Goal: Transaction & Acquisition: Purchase product/service

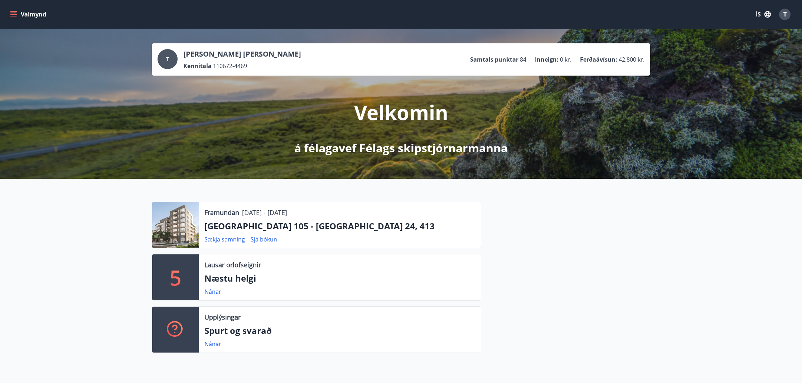
click at [11, 14] on icon "menu" at bounding box center [14, 14] width 8 height 1
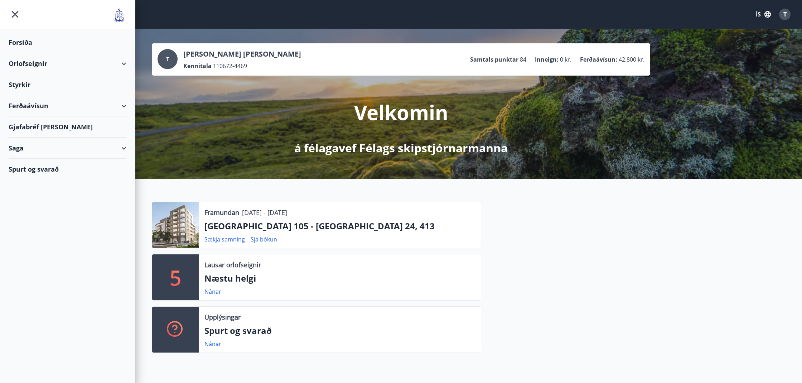
click at [35, 108] on div "Ferðaávísun" at bounding box center [68, 105] width 118 height 21
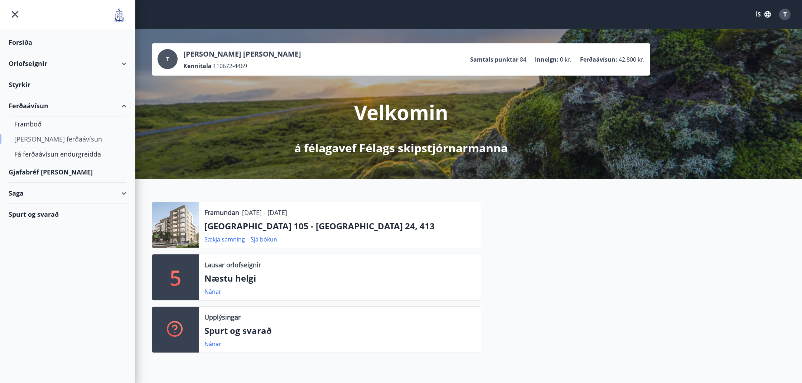
click at [39, 138] on div "[PERSON_NAME] ferðaávísun" at bounding box center [67, 138] width 106 height 15
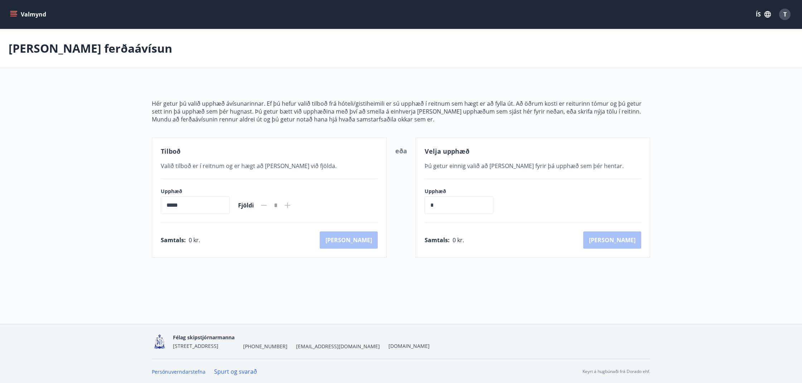
click at [15, 11] on icon "menu" at bounding box center [14, 11] width 8 height 1
click at [502, 93] on div "Hér getur þú valið upphæð ávísunarinnar. Ef þú hefur valið tilboð frá hóteli/gi…" at bounding box center [401, 169] width 498 height 175
click at [768, 14] on icon "button" at bounding box center [767, 14] width 8 height 8
click at [784, 14] on div at bounding box center [401, 191] width 802 height 383
click at [786, 16] on div "T" at bounding box center [784, 14] width 11 height 11
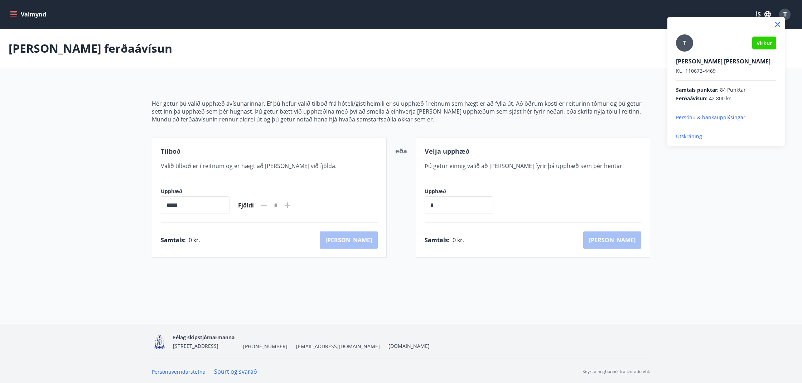
click at [442, 204] on div at bounding box center [401, 191] width 802 height 383
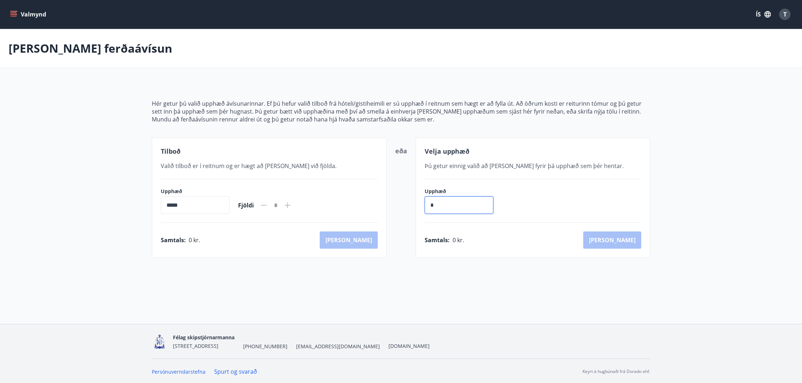
drag, startPoint x: 440, startPoint y: 204, endPoint x: 447, endPoint y: 203, distance: 6.5
click at [440, 204] on input "*" at bounding box center [458, 205] width 69 height 18
type input "*****"
click at [630, 238] on button "[PERSON_NAME]" at bounding box center [612, 239] width 58 height 17
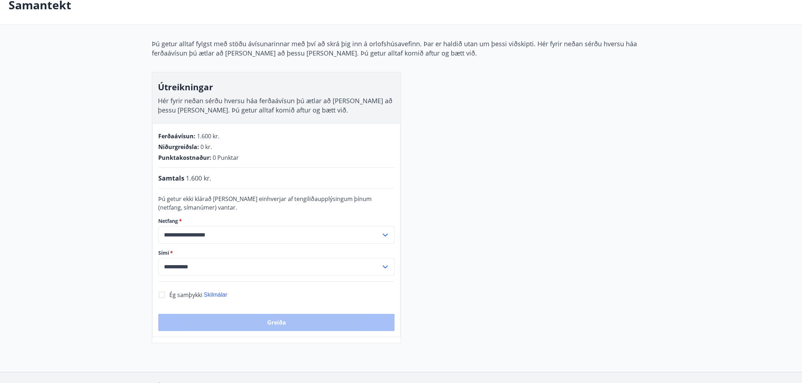
scroll to position [45, 0]
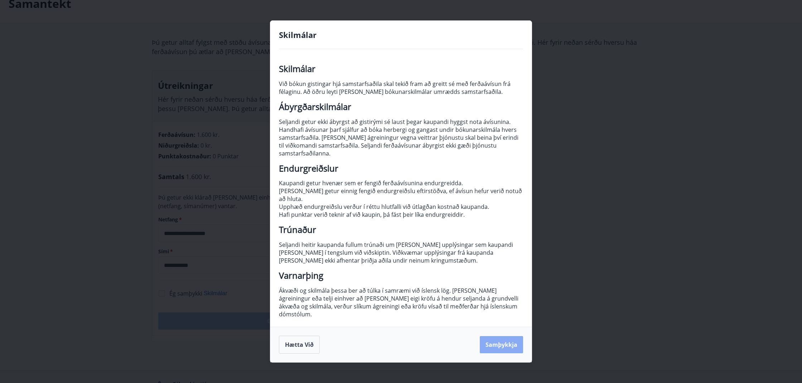
drag, startPoint x: 506, startPoint y: 338, endPoint x: 500, endPoint y: 337, distance: 6.5
click at [506, 338] on button "Samþykkja" at bounding box center [501, 344] width 43 height 17
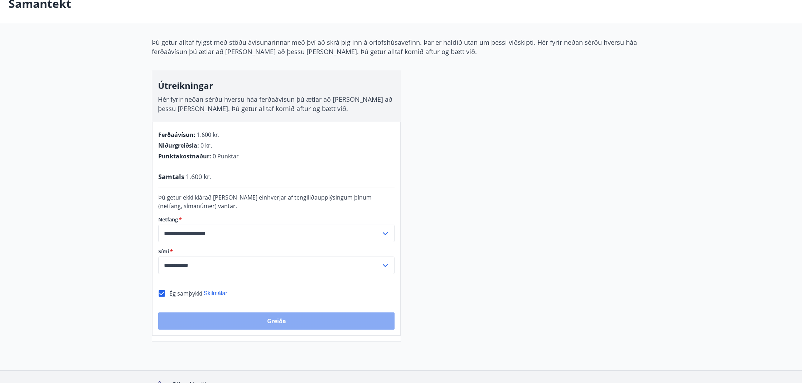
click at [257, 323] on button "Greiða" at bounding box center [276, 320] width 236 height 17
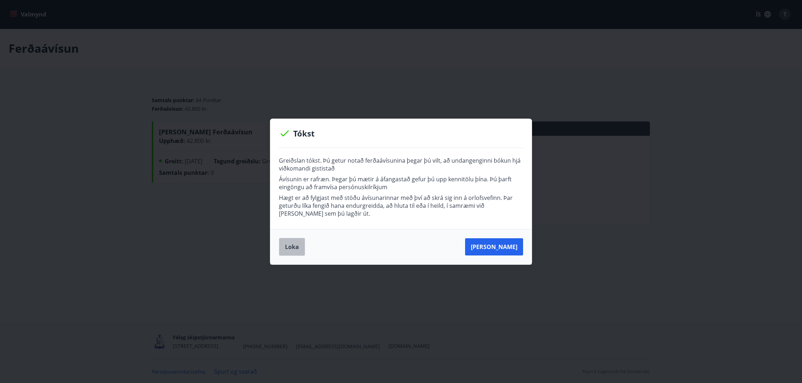
click at [297, 249] on button "Loka" at bounding box center [292, 247] width 26 height 18
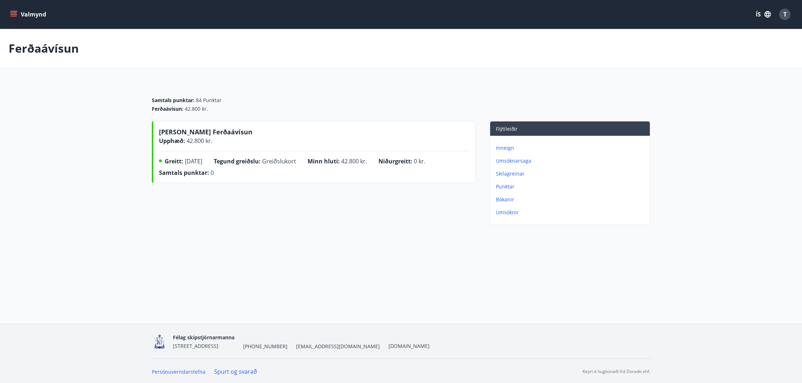
click at [507, 148] on p "Inneign" at bounding box center [571, 147] width 151 height 7
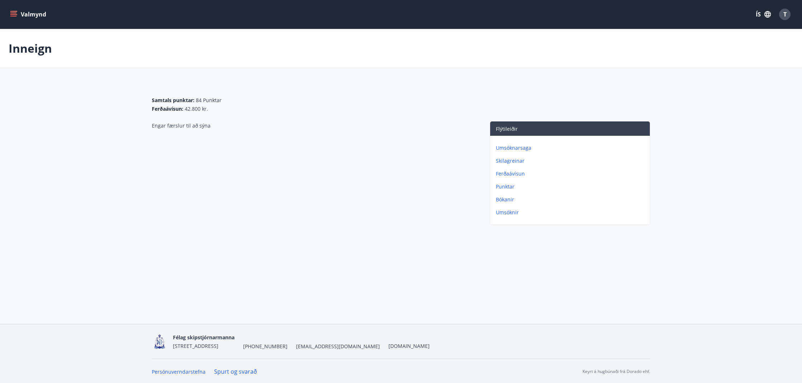
click at [516, 173] on p "Ferðaávísun" at bounding box center [571, 173] width 151 height 7
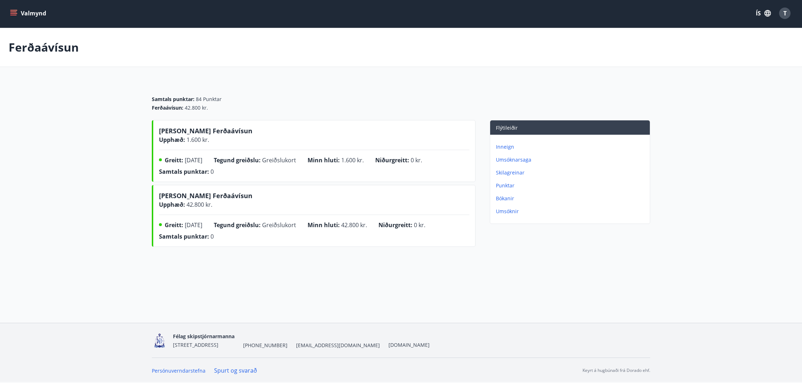
scroll to position [1, 0]
